Goal: Navigation & Orientation: Find specific page/section

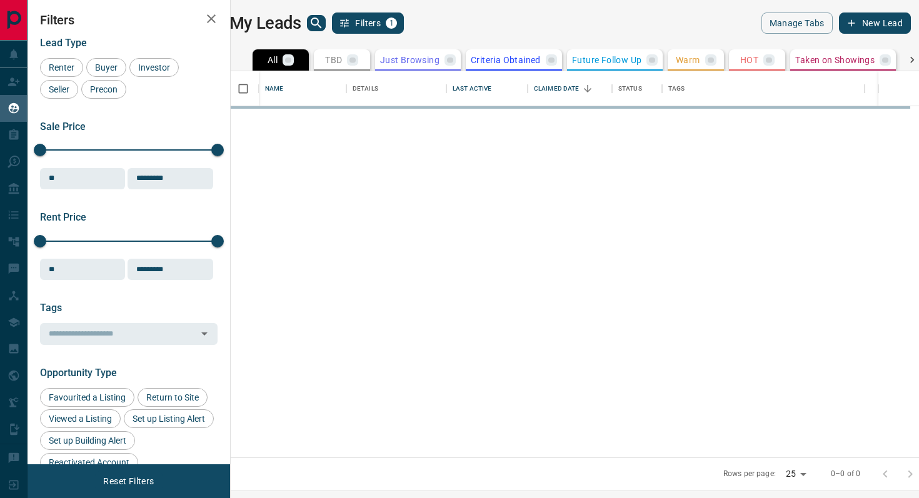
scroll to position [386, 683]
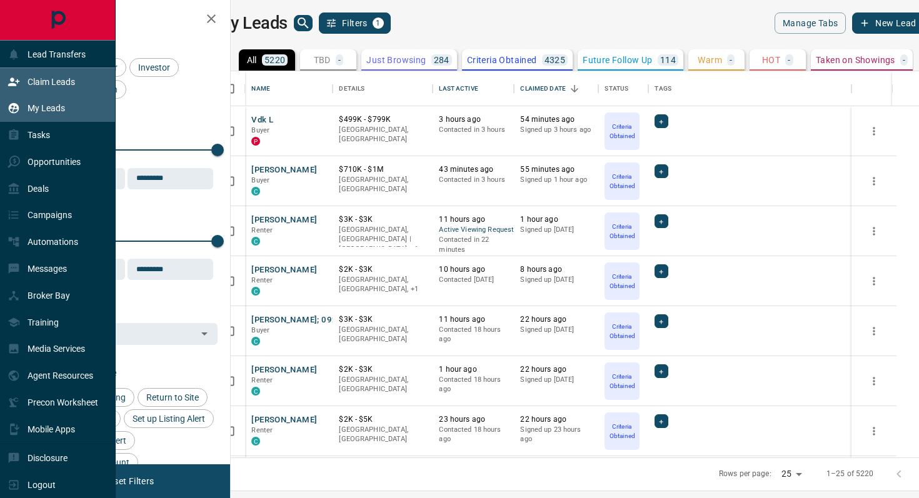
click at [56, 80] on p "Claim Leads" at bounding box center [52, 82] width 48 height 10
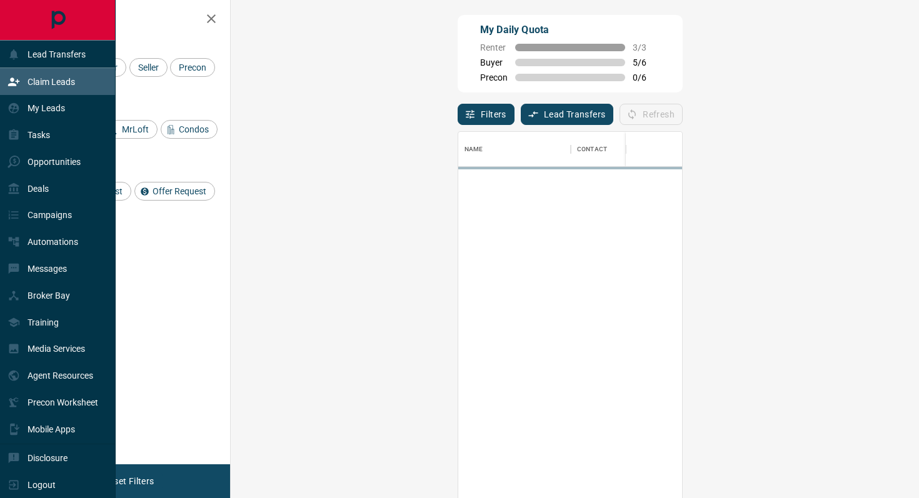
scroll to position [378, 661]
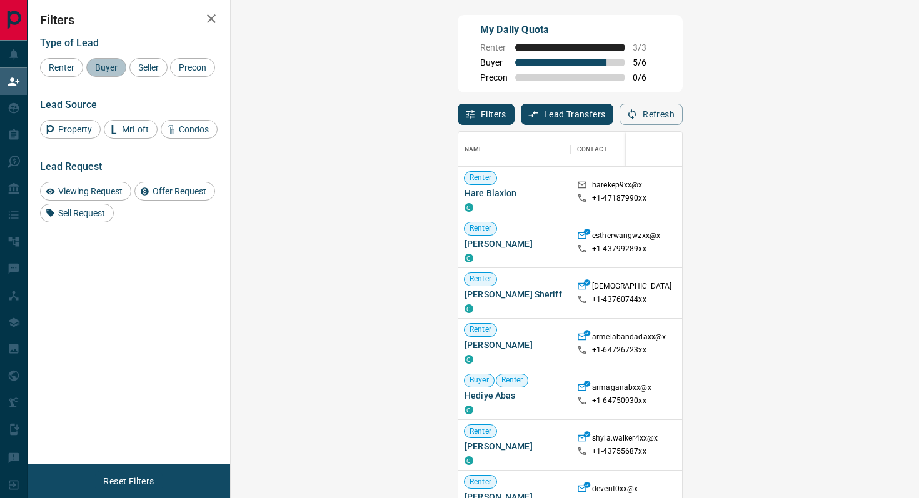
click at [108, 64] on span "Buyer" at bounding box center [106, 68] width 31 height 10
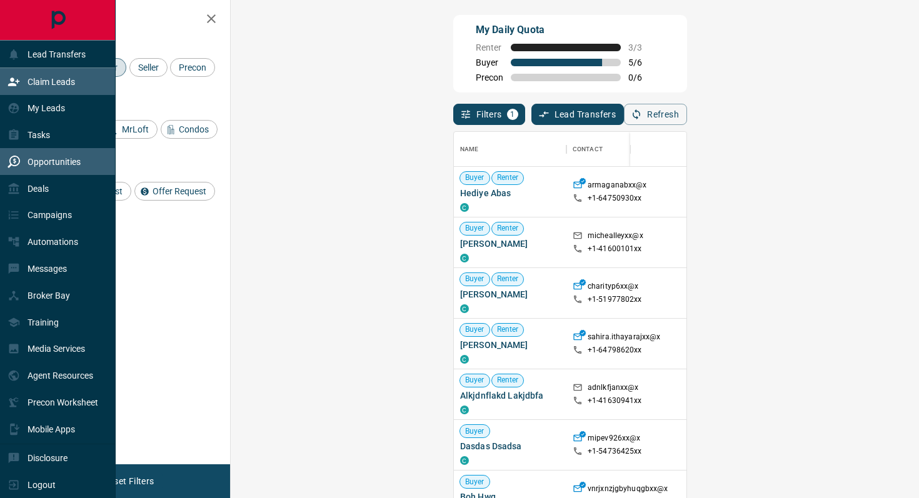
click at [23, 157] on div "Opportunities" at bounding box center [44, 161] width 73 height 21
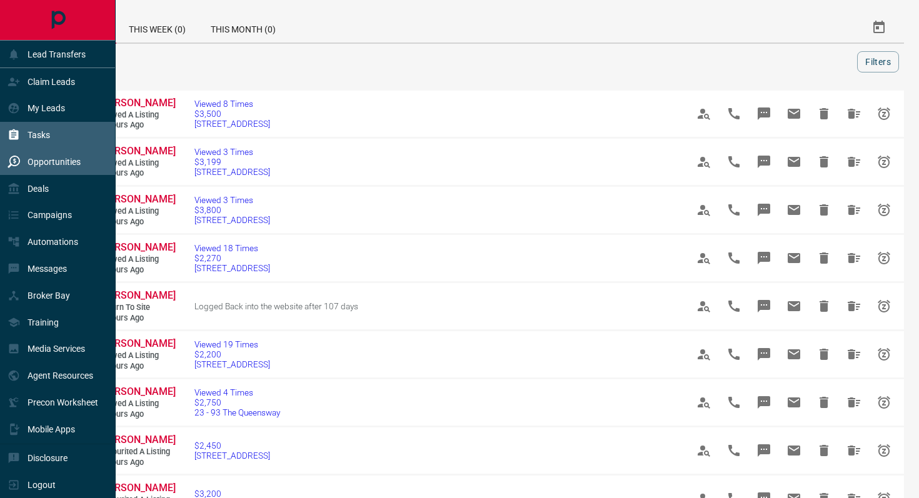
click at [24, 138] on div "Tasks" at bounding box center [29, 135] width 43 height 21
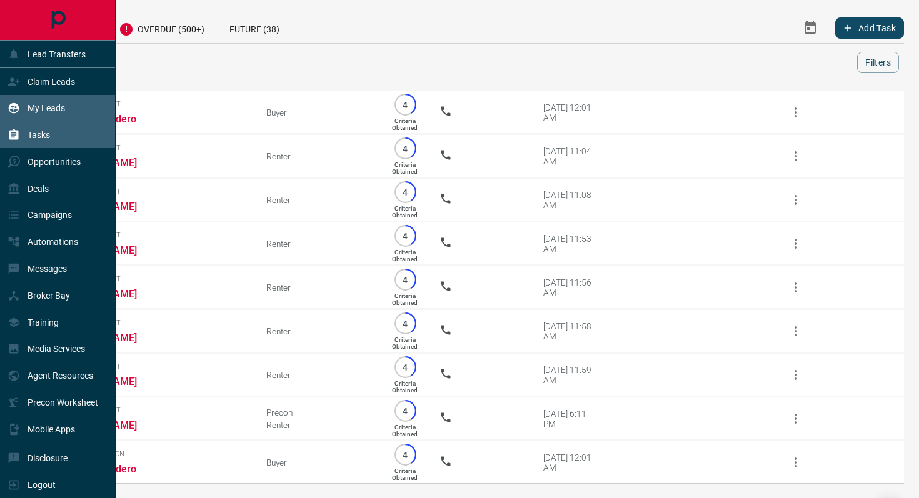
click at [56, 111] on p "My Leads" at bounding box center [47, 108] width 38 height 10
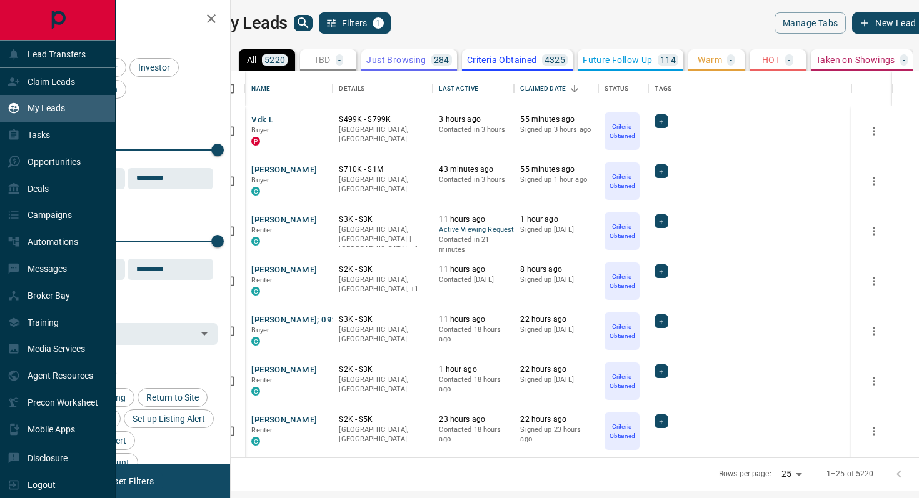
scroll to position [386, 683]
click at [46, 189] on p "Deals" at bounding box center [38, 189] width 21 height 10
